Goal: Transaction & Acquisition: Purchase product/service

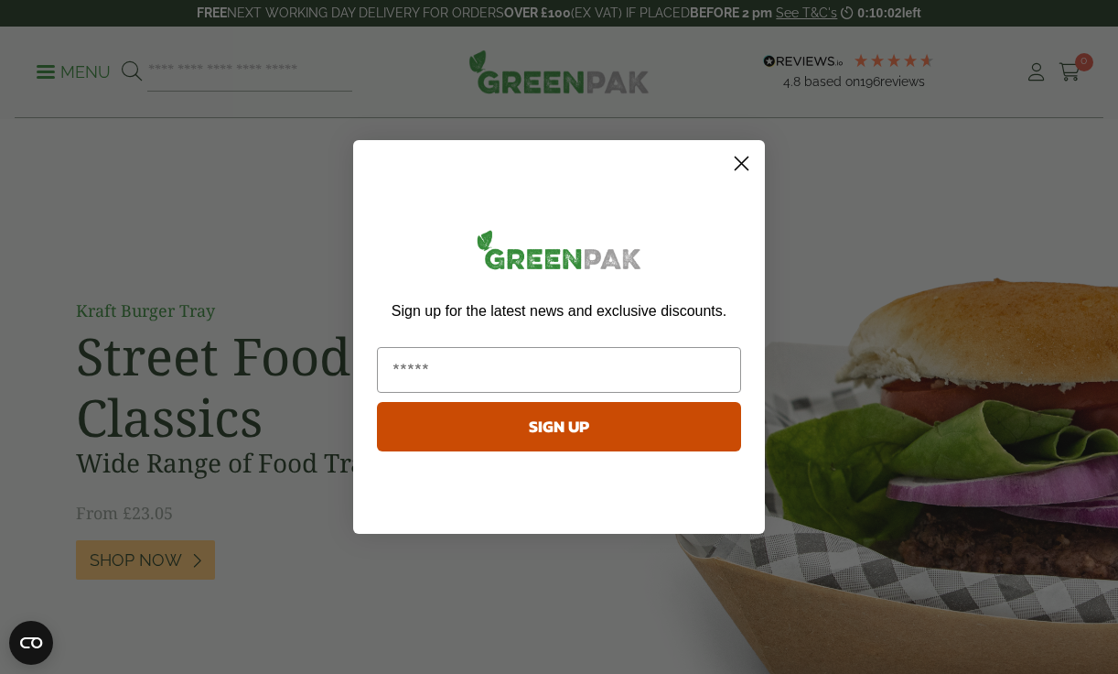
click at [744, 167] on circle "Close dialog" at bounding box center [742, 163] width 30 height 30
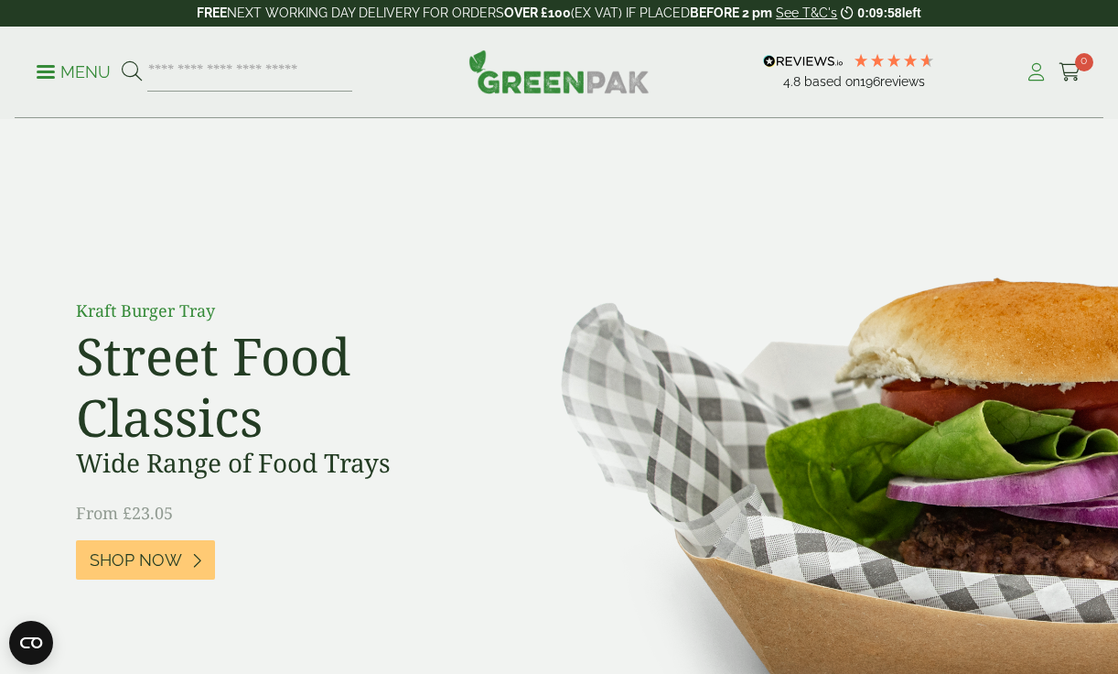
click at [1042, 70] on icon at bounding box center [1036, 72] width 23 height 18
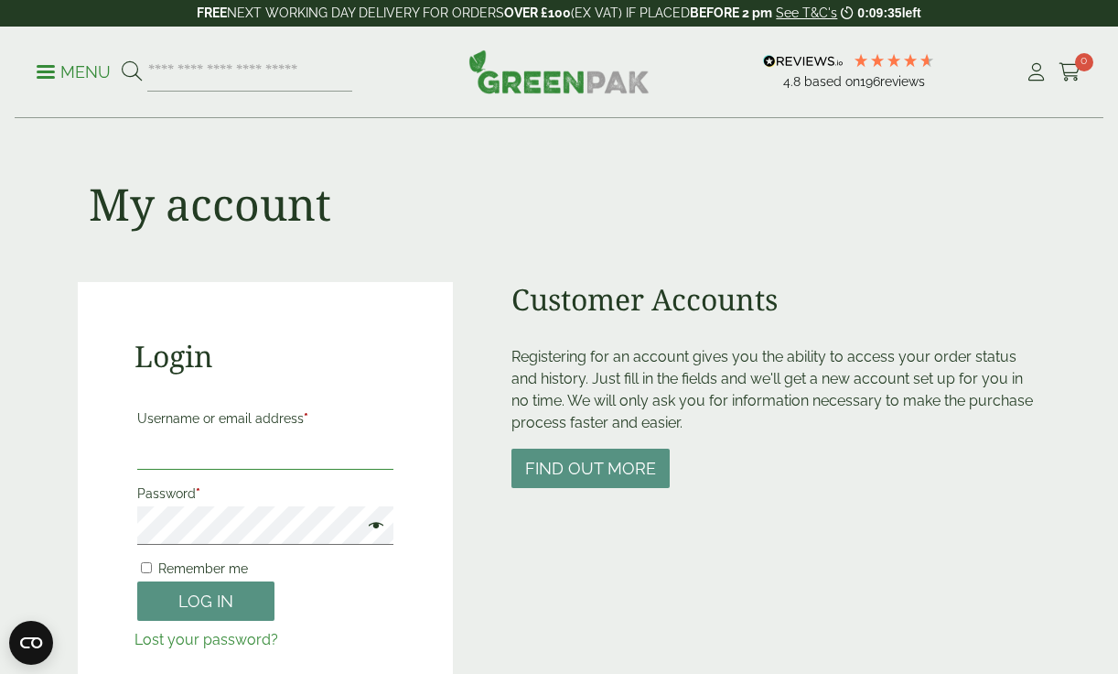
type input "**********"
click at [204, 604] on button "Log in" at bounding box center [205, 600] width 137 height 39
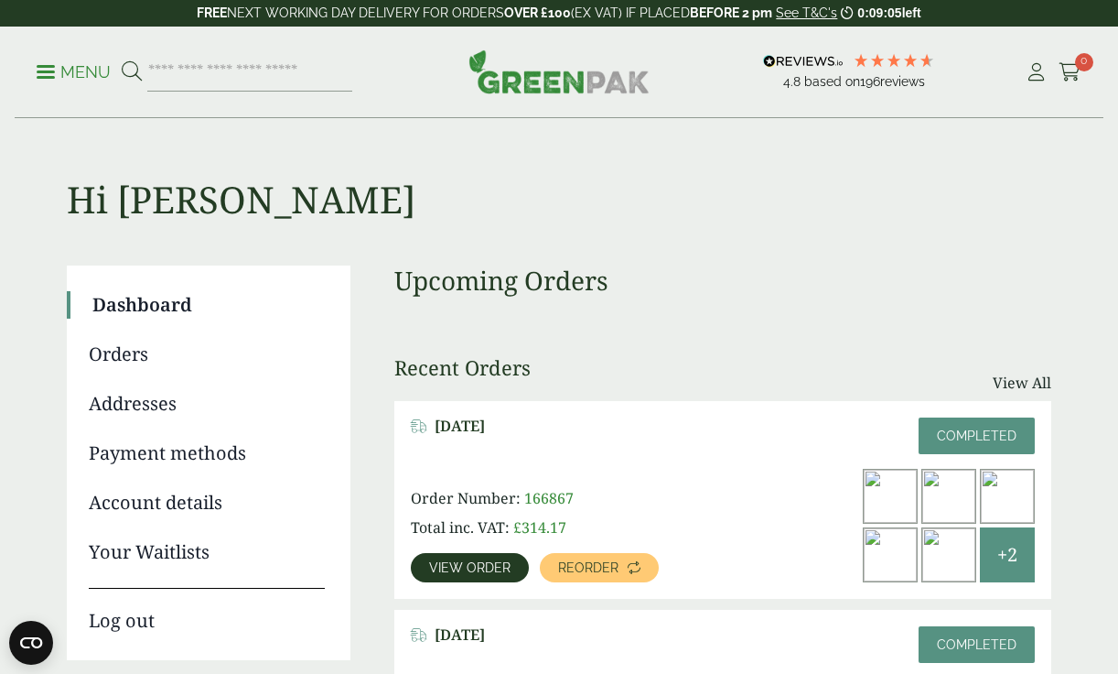
click at [490, 571] on span "View order" at bounding box center [469, 567] width 81 height 13
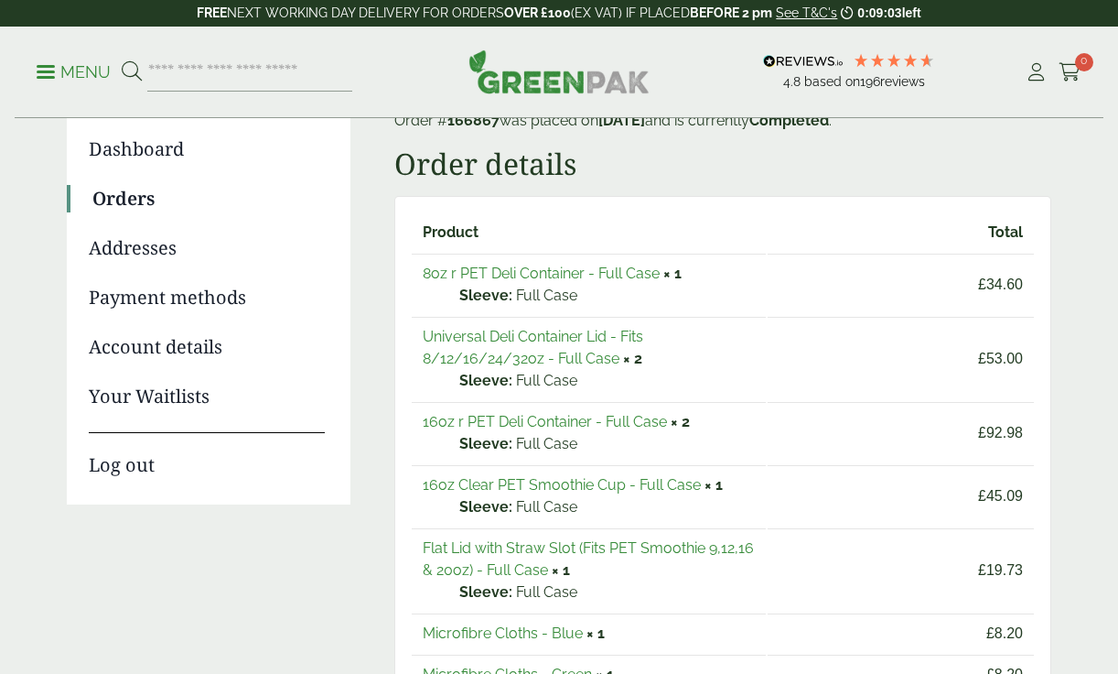
scroll to position [156, 0]
click at [494, 545] on link "Flat Lid with Straw Slot (Fits PET Smoothie 9,12,16 & 20oz) - Full Case" at bounding box center [588, 558] width 331 height 39
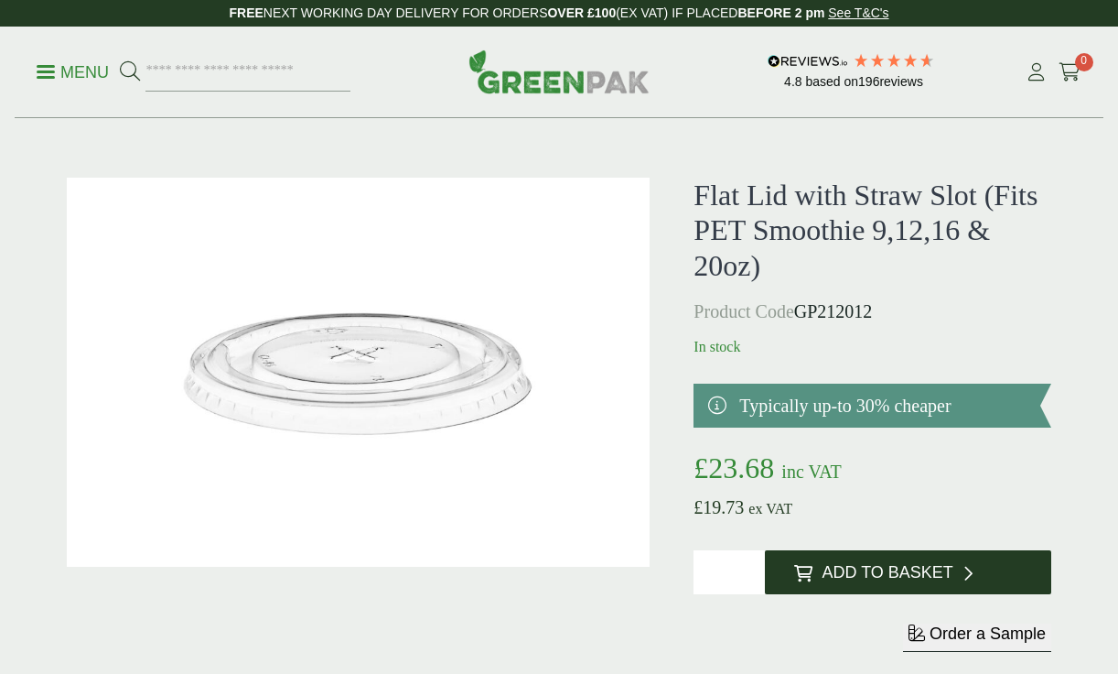
click at [891, 573] on span "Add to Basket" at bounding box center [887, 573] width 131 height 20
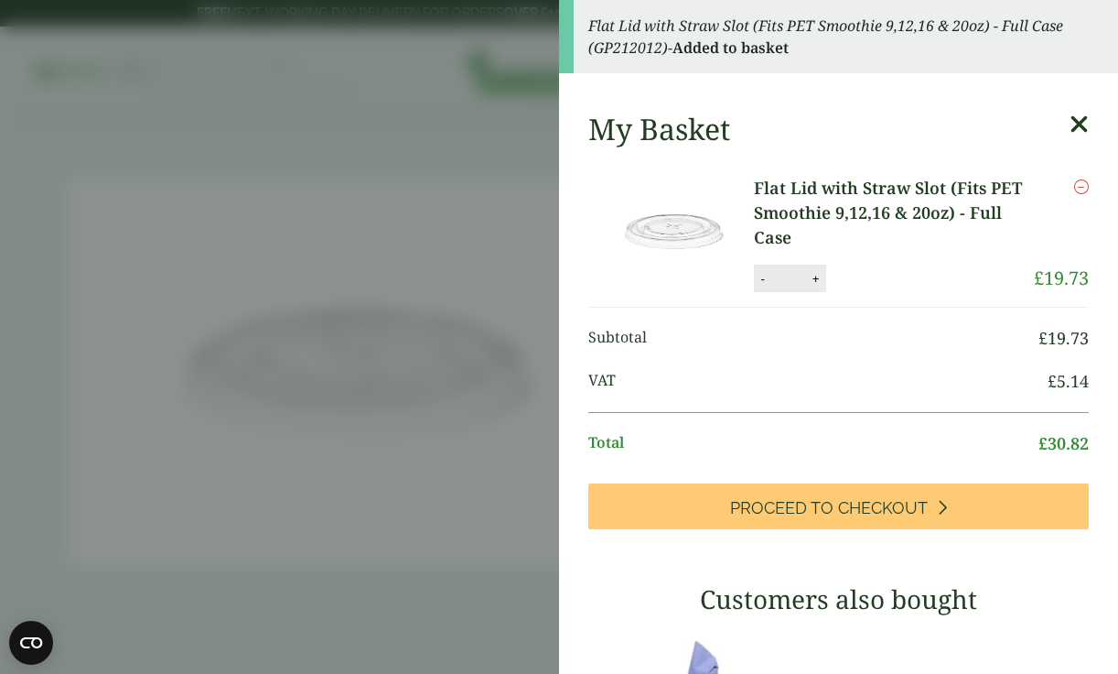
click at [814, 278] on button "+" at bounding box center [816, 279] width 18 height 16
type input "*"
click at [494, 258] on aside "Flat Lid with Straw Slot (Fits PET Smoothie 9,12,16 & 20oz) - Full Case (GP2120…" at bounding box center [559, 337] width 1118 height 674
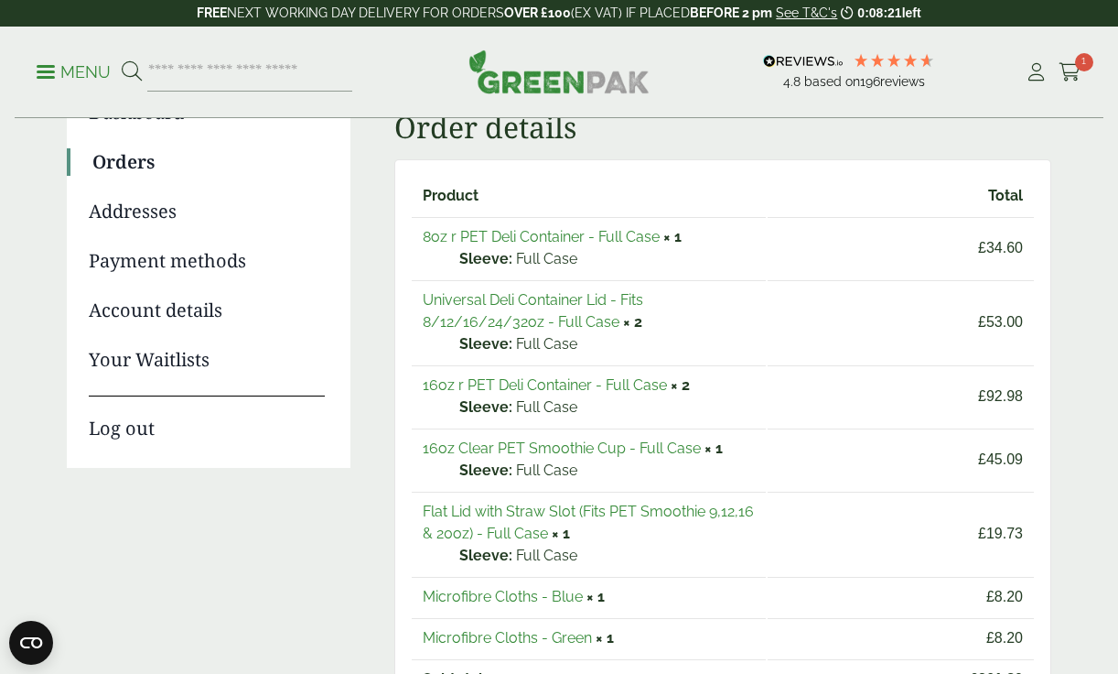
scroll to position [190, 0]
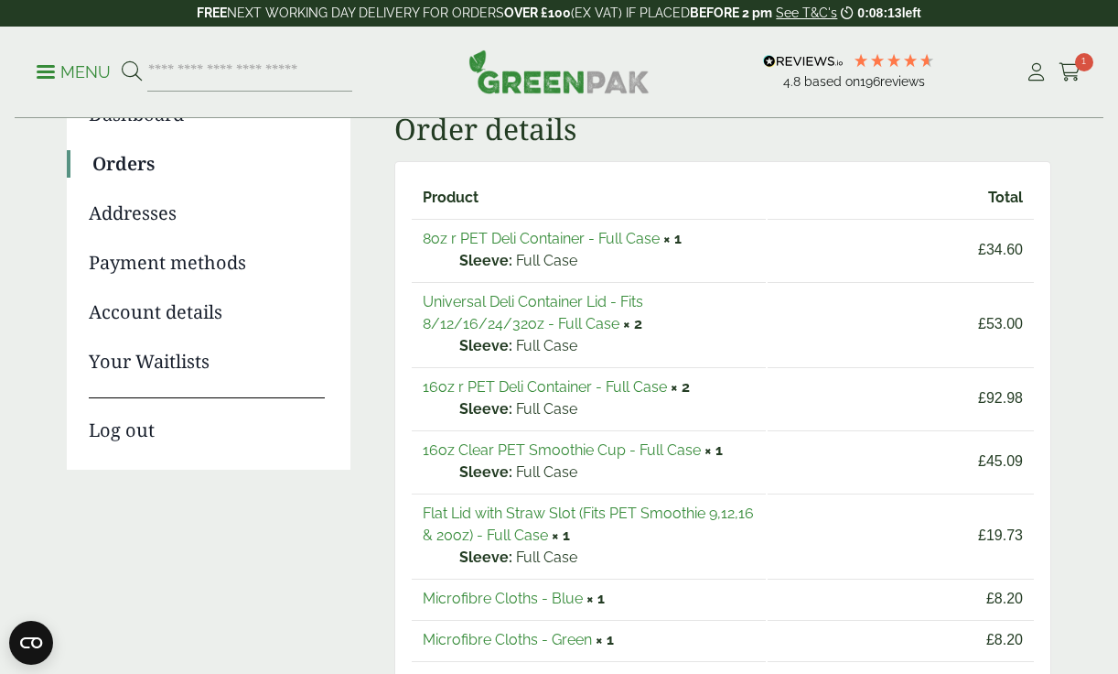
click at [668, 452] on link "16oz Clear PET Smoothie Cup - Full Case" at bounding box center [562, 449] width 278 height 17
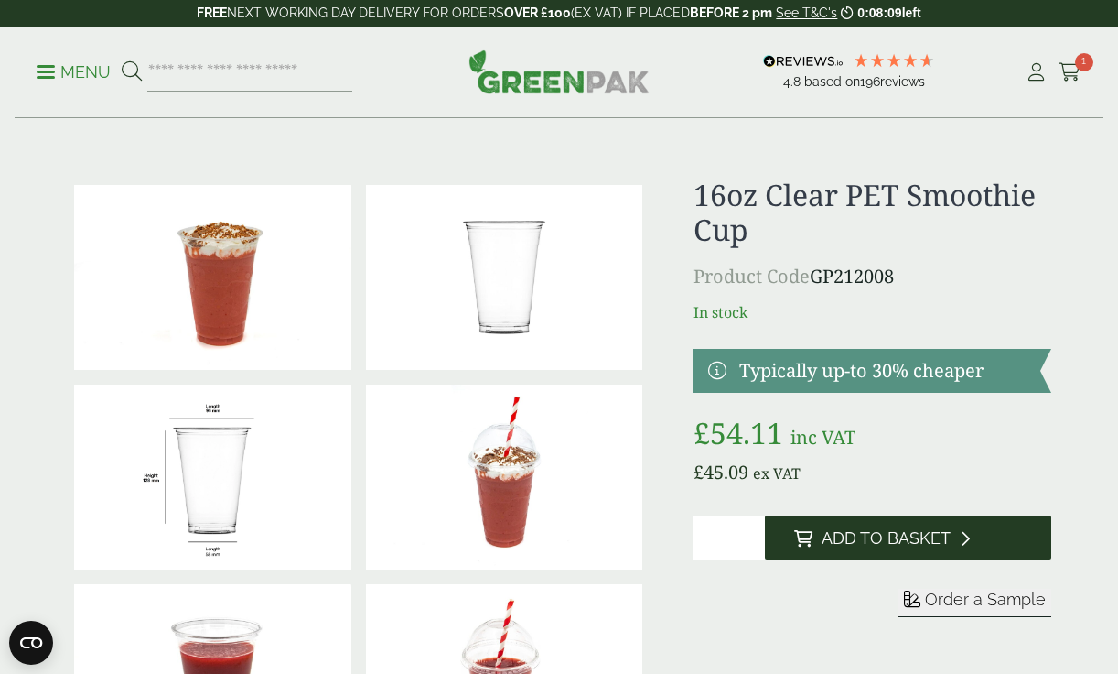
click at [895, 533] on span "Add to Basket" at bounding box center [886, 538] width 129 height 20
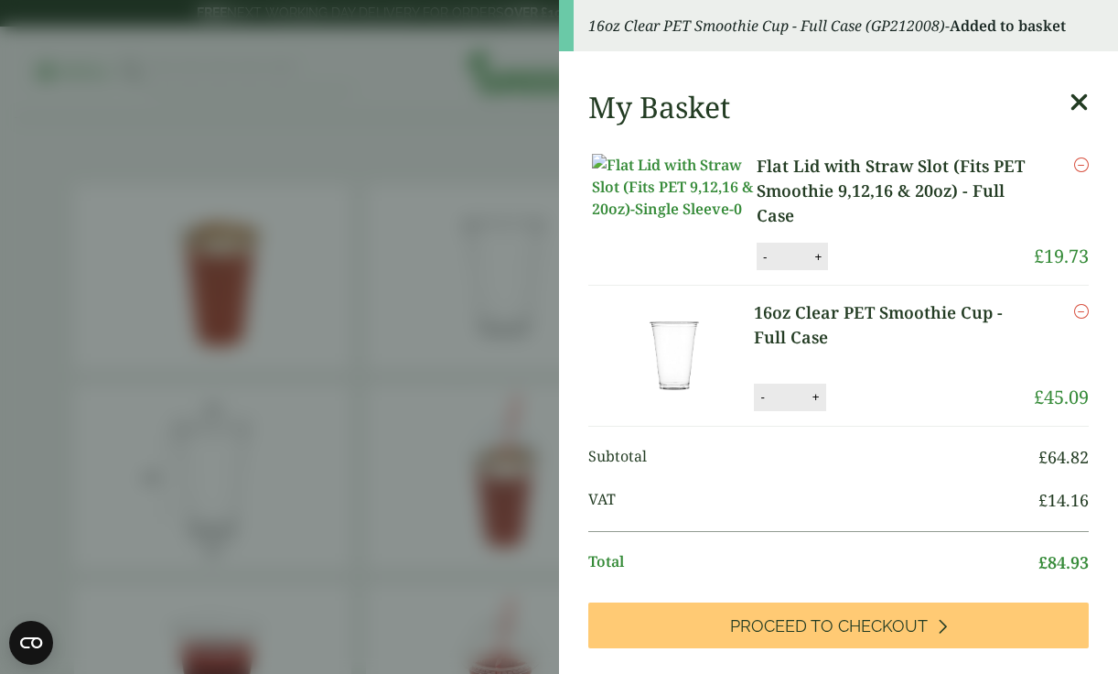
click at [318, 107] on aside "16oz Clear PET Smoothie Cup - Full Case (GP212008) - Added to basket My Basket …" at bounding box center [559, 337] width 1118 height 674
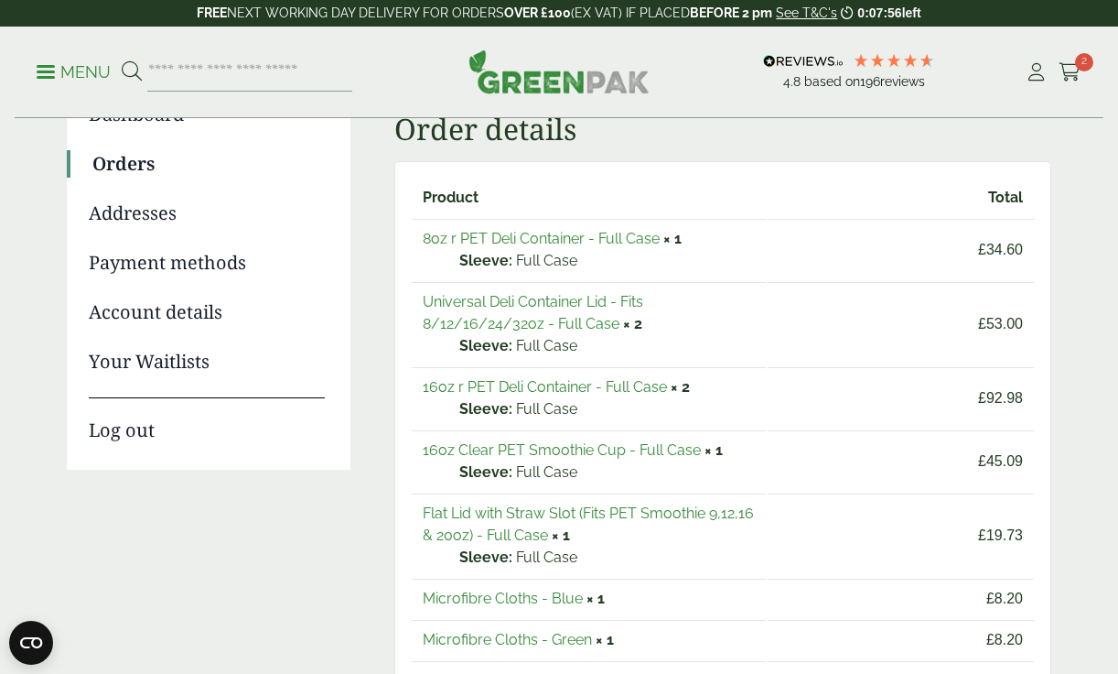
click at [537, 389] on link "16oz r PET Deli Container - Full Case" at bounding box center [545, 386] width 244 height 17
click at [529, 303] on link "Universal Deli Container Lid - Fits 8/12/16/24/32oz - Full Case" at bounding box center [533, 312] width 221 height 39
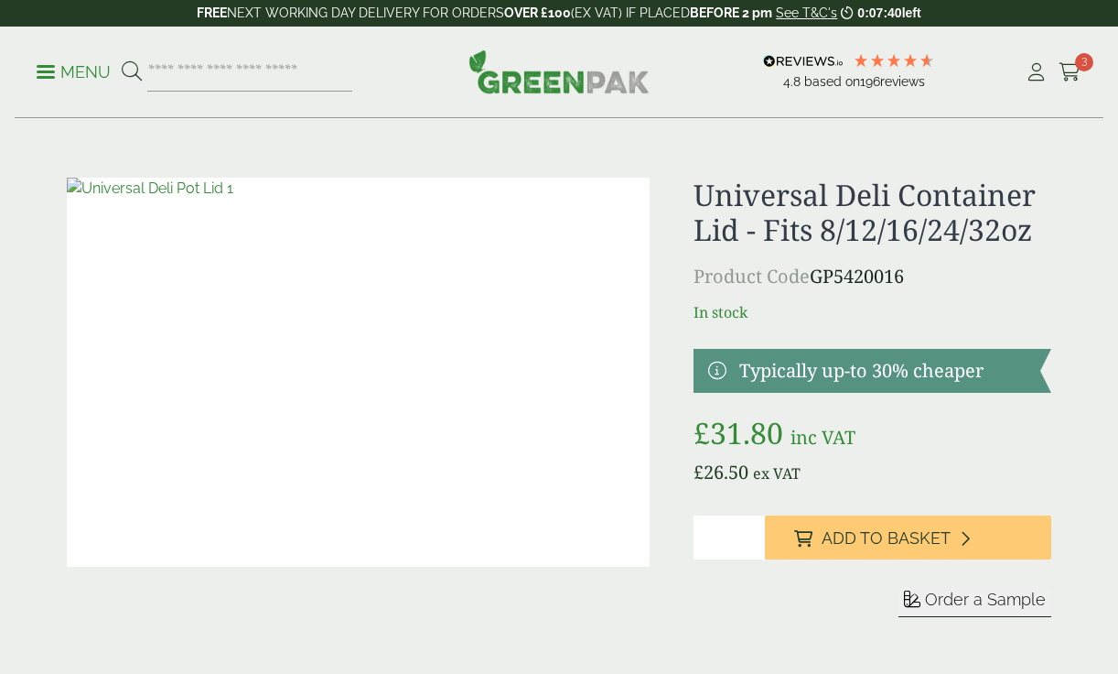
click at [903, 539] on span "Add to Basket" at bounding box center [886, 538] width 129 height 20
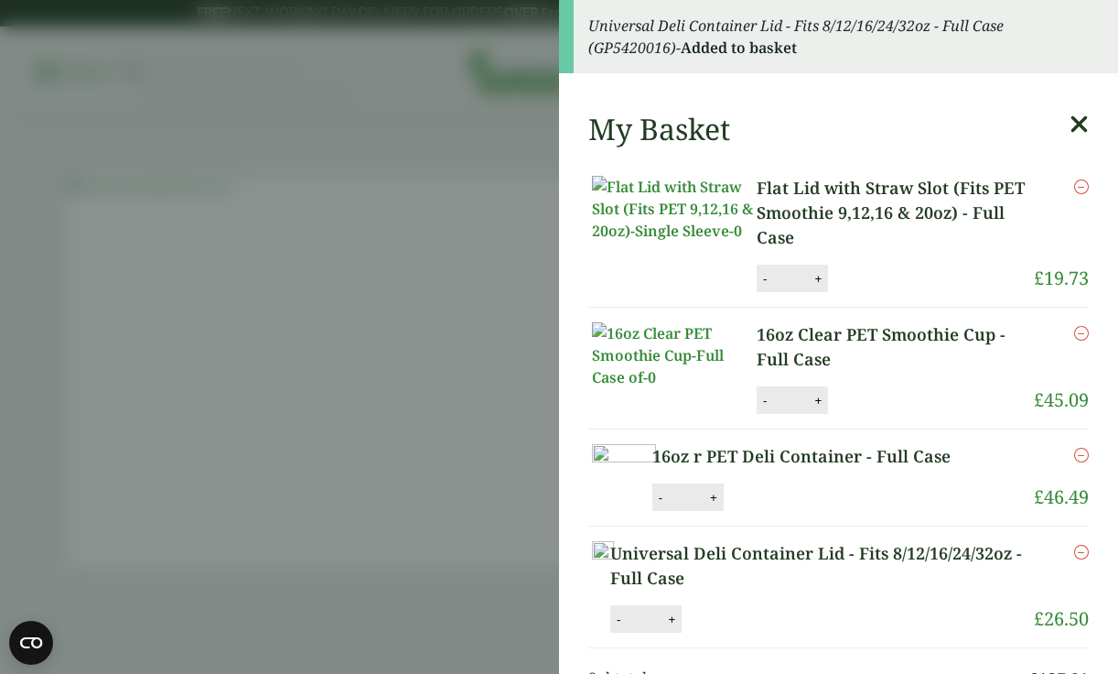
click at [1079, 120] on icon at bounding box center [1079, 125] width 19 height 26
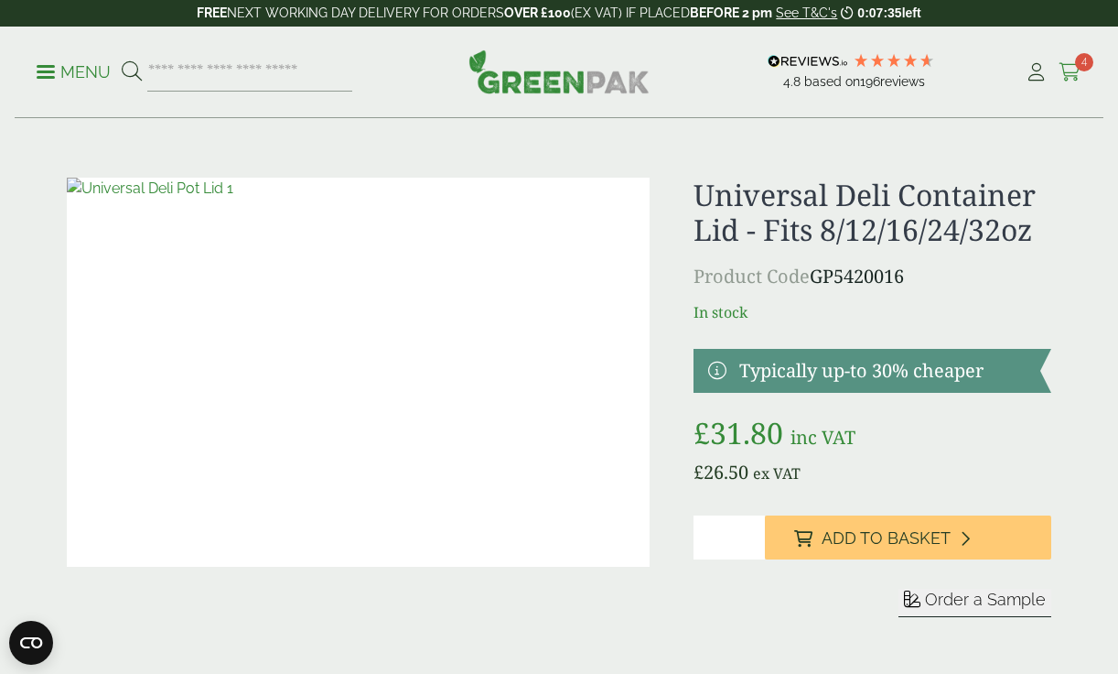
click at [1071, 71] on icon at bounding box center [1070, 72] width 23 height 18
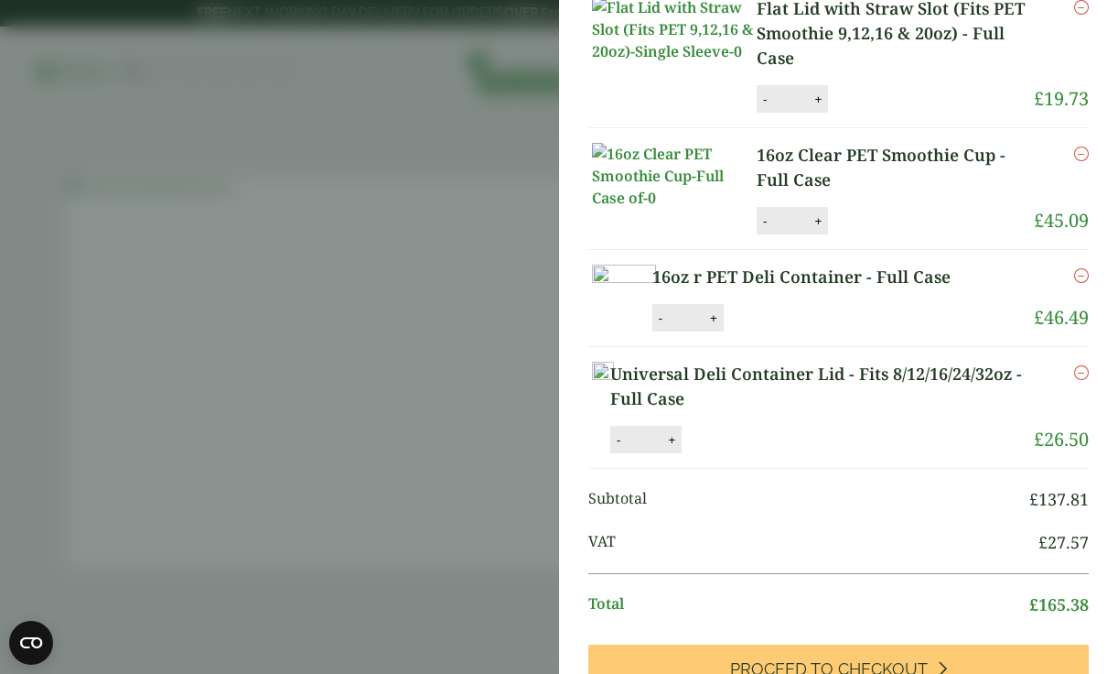
scroll to position [400, 0]
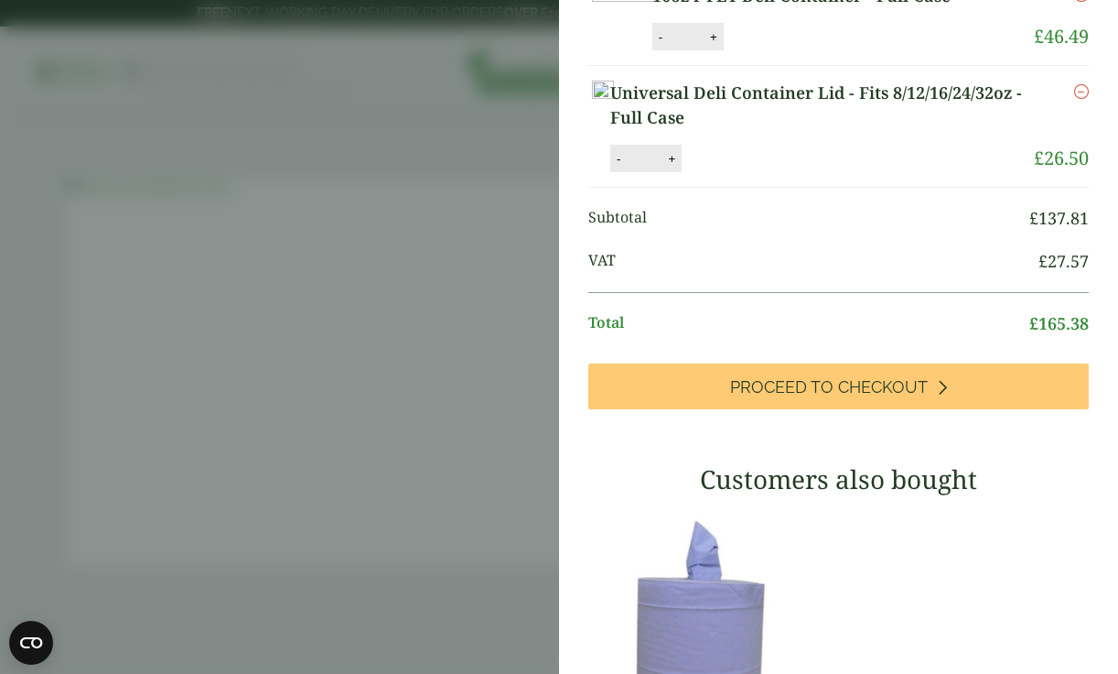
click at [865, 495] on div "My Basket Flat Lid with Straw Slot (Fits PET Smoothie 9,12,16 & 20oz) - Full Ca…" at bounding box center [838, 373] width 559 height 1473
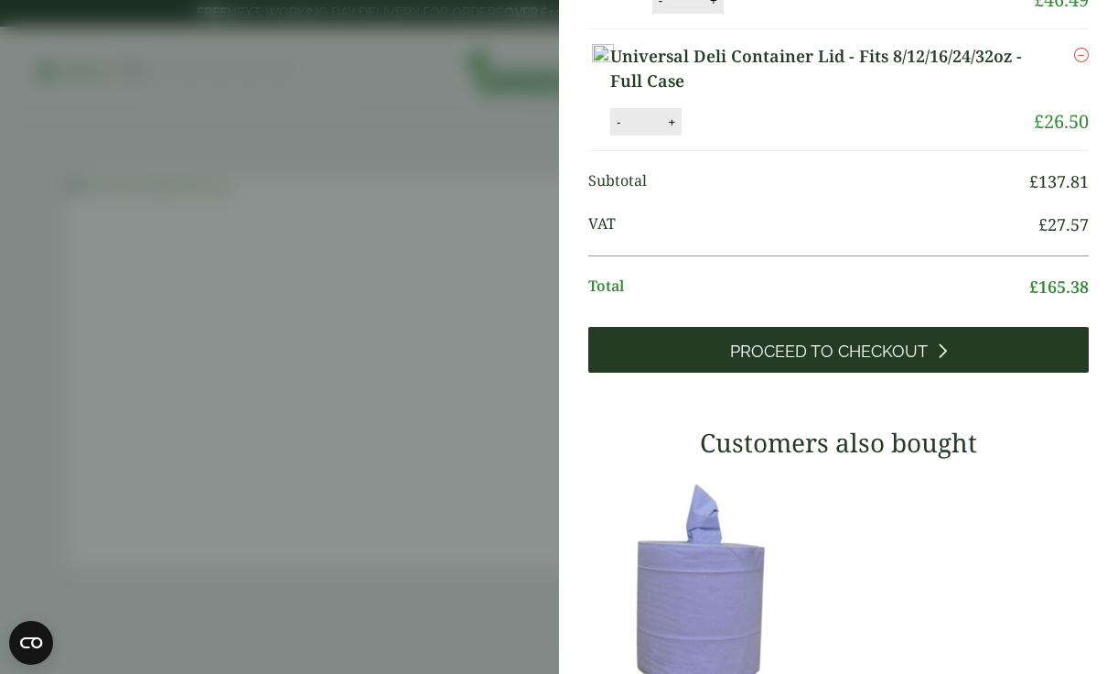
click at [852, 372] on link "Proceed to Checkout" at bounding box center [838, 350] width 501 height 46
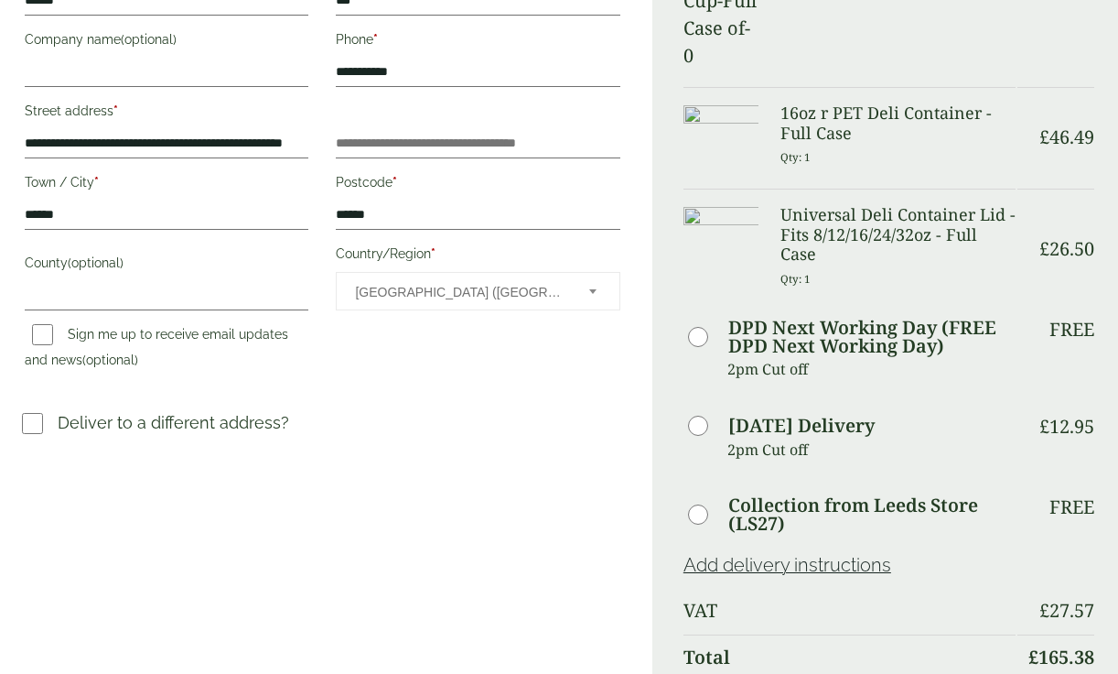
scroll to position [619, 0]
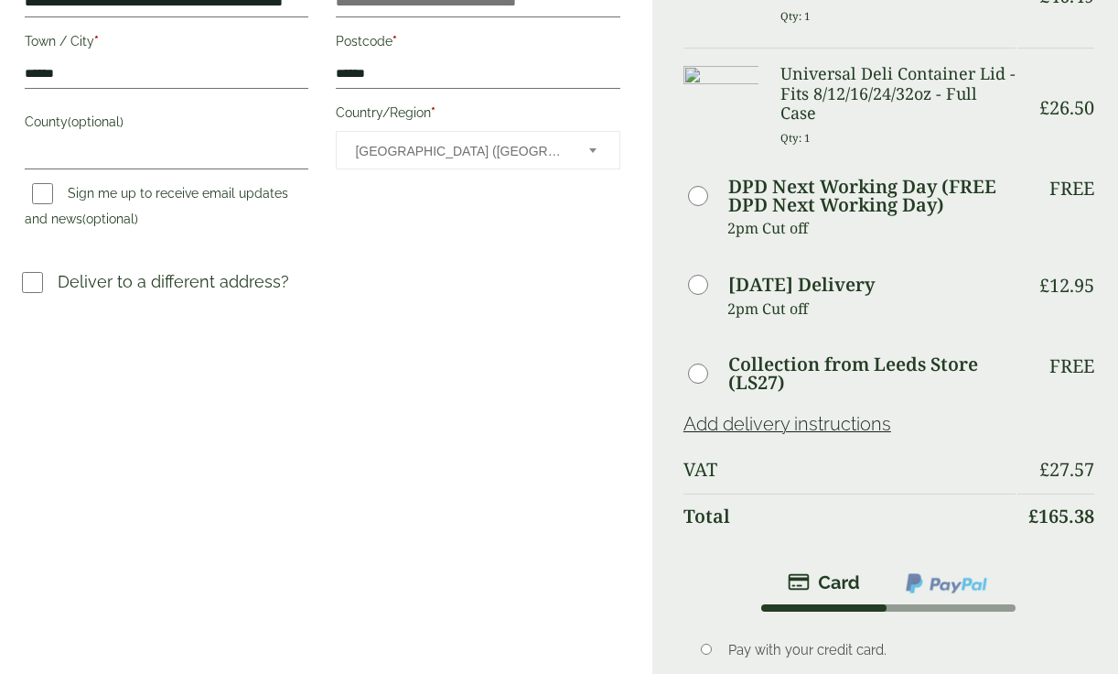
click at [960, 571] on img at bounding box center [946, 583] width 85 height 24
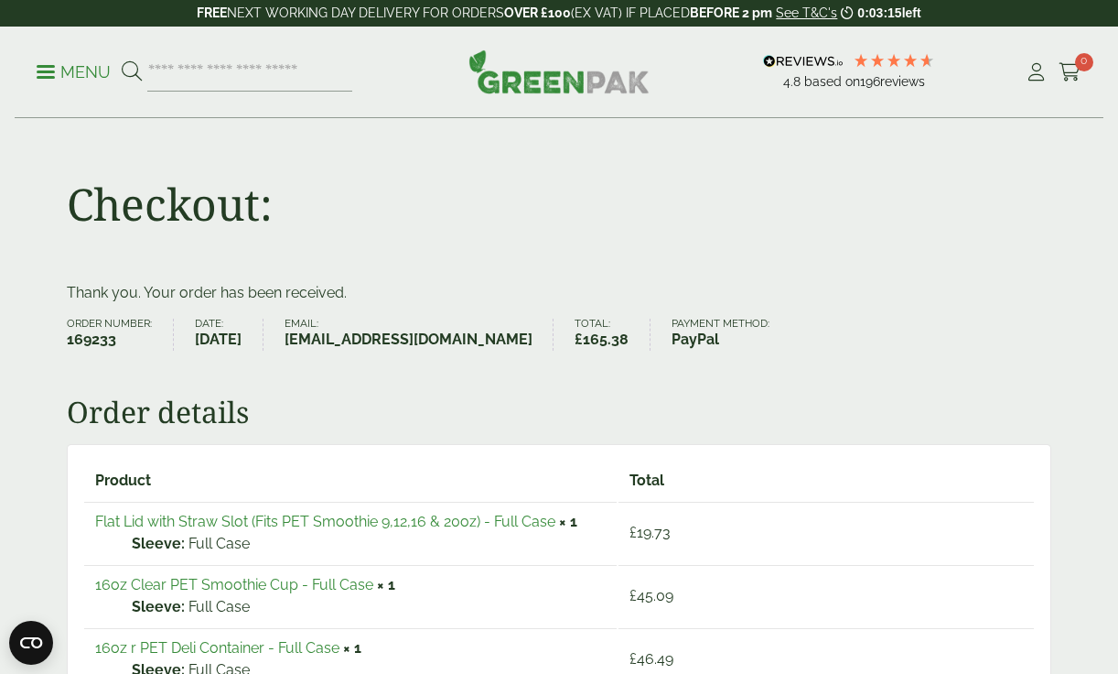
click at [548, 588] on td "16oz Clear PET Smoothie Cup - Full Case × 1 Sleeve: Full Case" at bounding box center [350, 595] width 533 height 61
